Goal: Navigation & Orientation: Find specific page/section

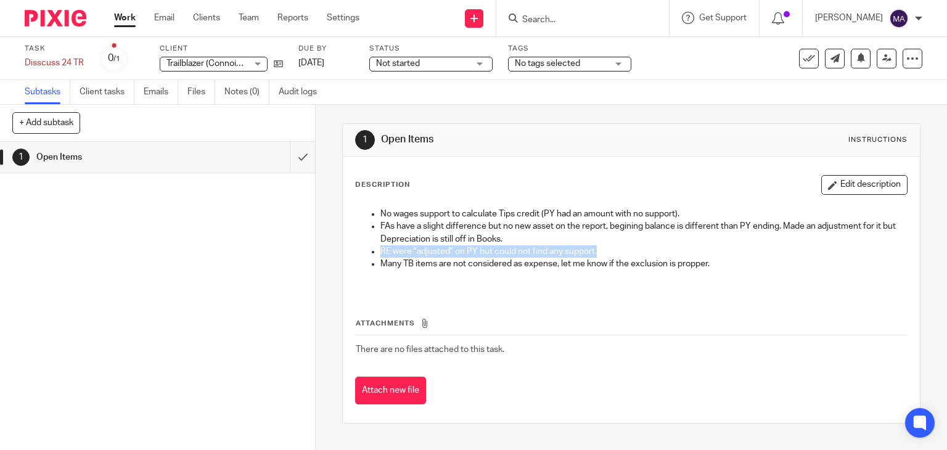
drag, startPoint x: 374, startPoint y: 249, endPoint x: 611, endPoint y: 255, distance: 236.8
click at [611, 255] on ul "No wages support to calculate Tips credit (PY had an amount with no support). F…" at bounding box center [632, 245] width 552 height 75
click at [608, 264] on p "Many TB items are not considered as expense, let me know if the exclusion is pr…" at bounding box center [643, 264] width 527 height 12
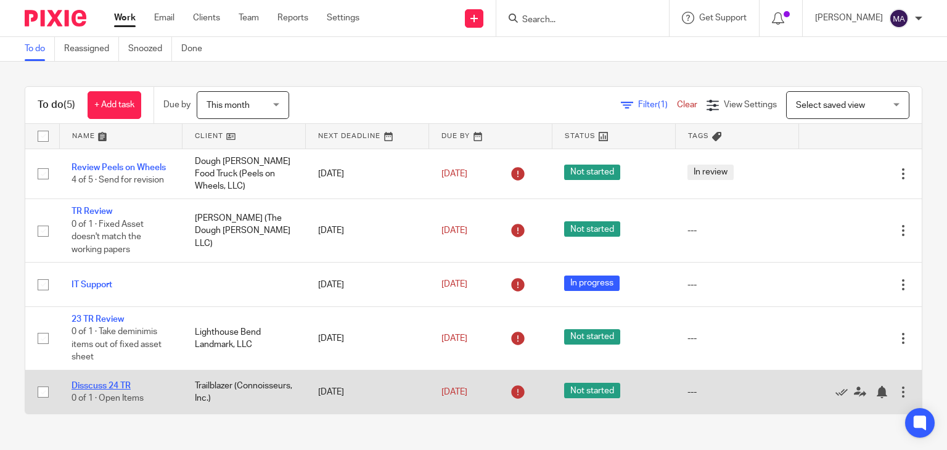
click at [114, 382] on link "Disscuss 24 TR" at bounding box center [101, 386] width 59 height 9
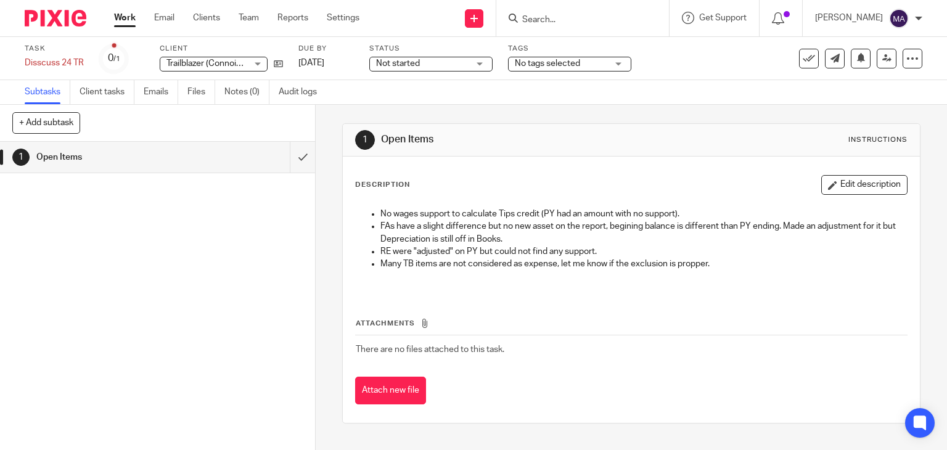
click at [322, 211] on div "1 Open Items Instructions Description Edit description No wages support to calc…" at bounding box center [631, 277] width 631 height 345
click at [133, 13] on link "Work" at bounding box center [125, 18] width 22 height 12
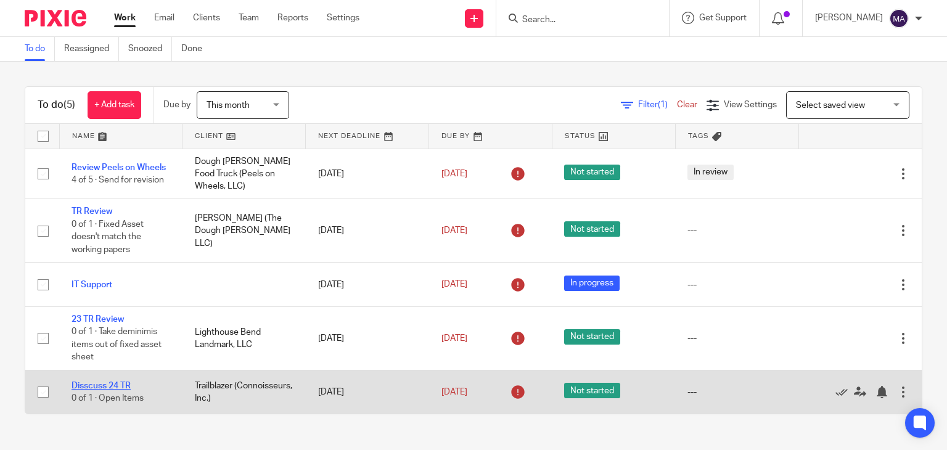
click at [107, 382] on link "Disscuss 24 TR" at bounding box center [101, 386] width 59 height 9
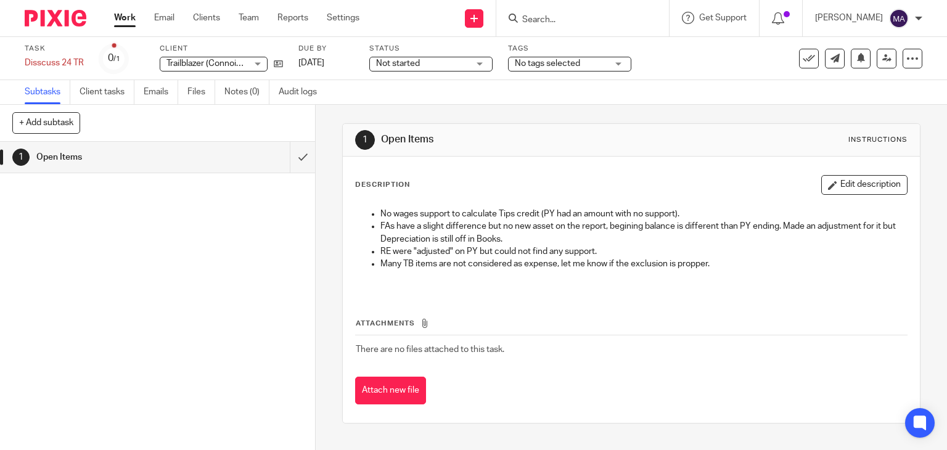
click at [129, 22] on link "Work" at bounding box center [125, 18] width 22 height 12
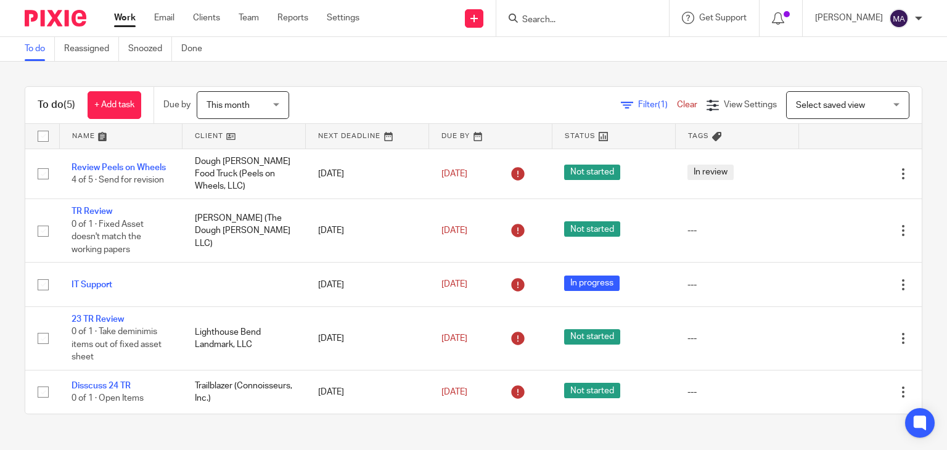
click at [803, 17] on div at bounding box center [781, 18] width 43 height 36
click at [784, 17] on icon at bounding box center [778, 18] width 12 height 12
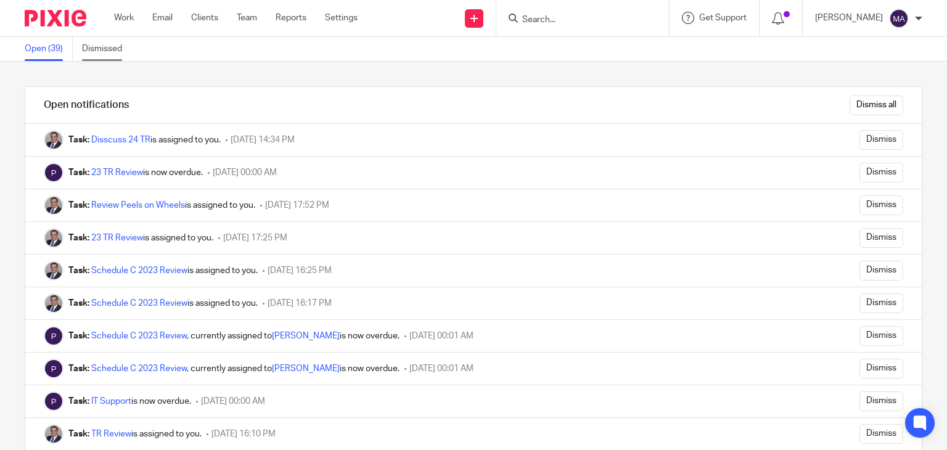
click at [99, 43] on link "Dismissed" at bounding box center [106, 49] width 49 height 24
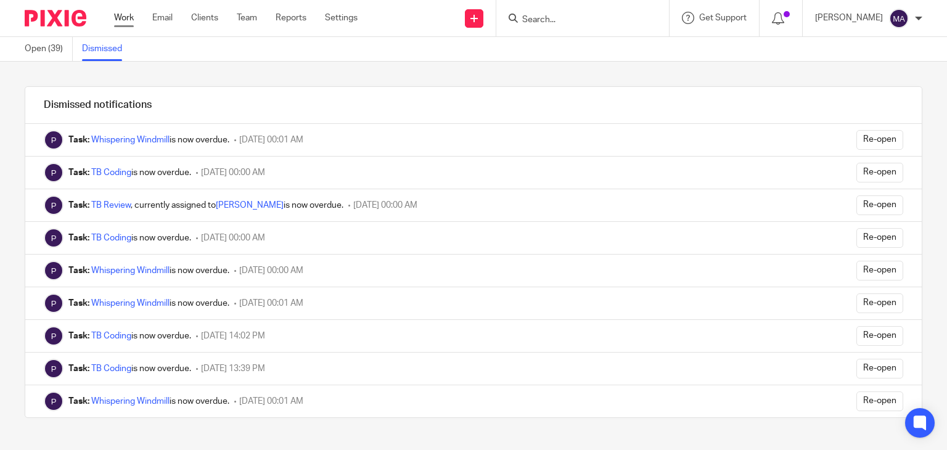
click at [123, 17] on link "Work" at bounding box center [124, 18] width 20 height 12
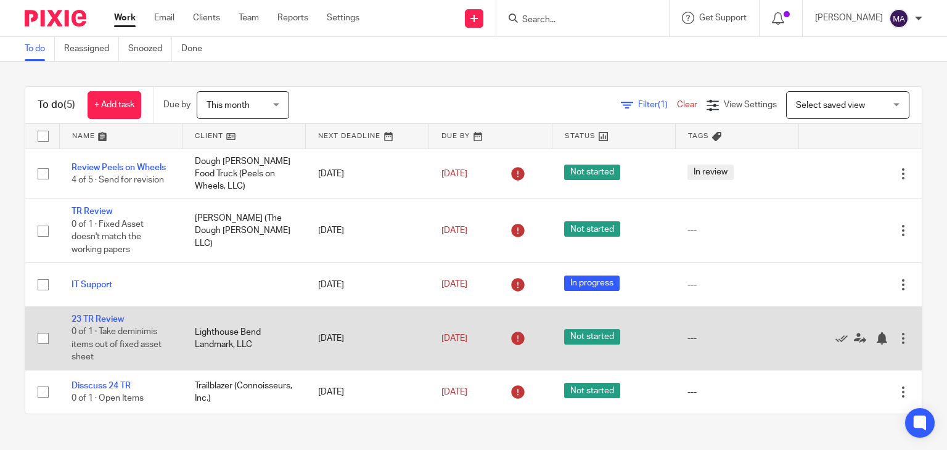
click at [205, 327] on td "Lighthouse Bend Landmark, LLC" at bounding box center [244, 338] width 123 height 64
